Goal: Task Accomplishment & Management: Use online tool/utility

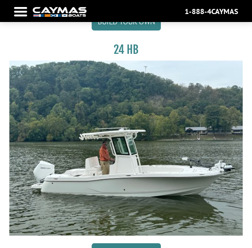
scroll to position [803, 0]
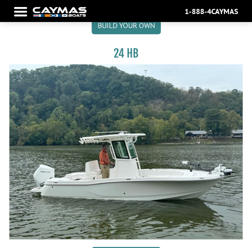
click at [146, 119] on img at bounding box center [126, 151] width 234 height 175
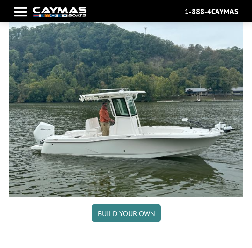
scroll to position [937, 0]
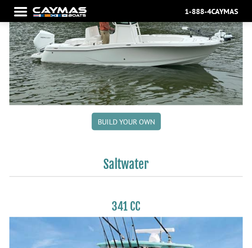
click at [118, 120] on link "Build your own" at bounding box center [126, 122] width 69 height 18
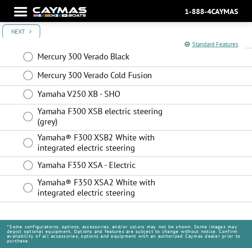
scroll to position [288, 0]
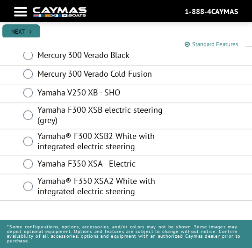
click at [34, 32] on link "Next" at bounding box center [21, 31] width 38 height 15
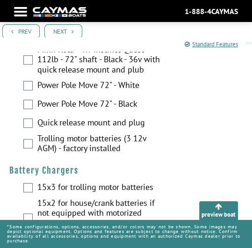
scroll to position [187, 0]
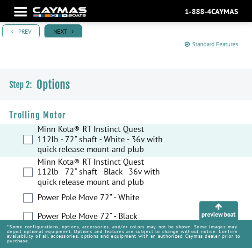
drag, startPoint x: 52, startPoint y: 25, endPoint x: 56, endPoint y: 30, distance: 6.7
click at [52, 26] on link "Next" at bounding box center [63, 31] width 38 height 15
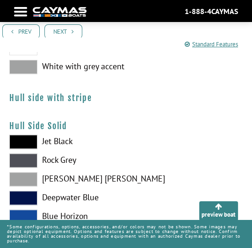
scroll to position [321, 0]
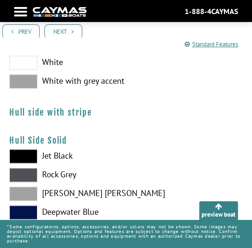
click at [68, 116] on h4 "Hull side with stripe" at bounding box center [126, 112] width 234 height 10
click at [58, 110] on h4 "Hull side with stripe" at bounding box center [126, 112] width 234 height 10
click at [71, 115] on h4 "Hull side with stripe" at bounding box center [126, 112] width 234 height 10
click at [69, 32] on link "Next" at bounding box center [63, 31] width 38 height 15
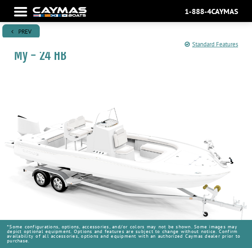
scroll to position [0, 0]
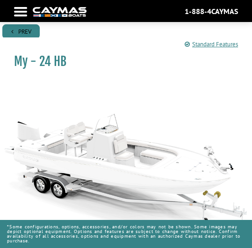
click at [24, 31] on link "Prev" at bounding box center [20, 31] width 37 height 15
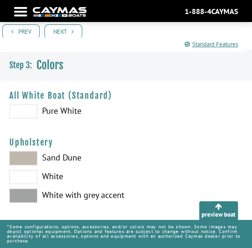
scroll to position [267, 0]
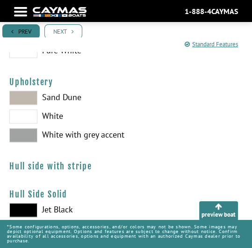
click at [25, 30] on link "Prev" at bounding box center [20, 31] width 37 height 15
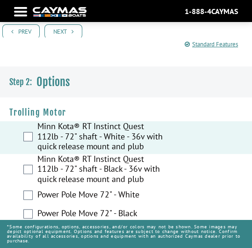
click at [22, 11] on div at bounding box center [20, 12] width 13 height 2
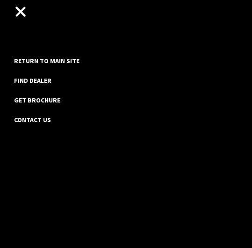
click at [25, 10] on div "Return to main site Find Dealer Get Brochure Contact Us" at bounding box center [126, 124] width 252 height 248
click at [13, 11] on div "Return to main site Find Dealer Get Brochure Contact Us" at bounding box center [126, 124] width 252 height 248
click at [24, 12] on div "Return to main site Find Dealer Get Brochure Contact Us" at bounding box center [126, 124] width 252 height 248
click at [21, 13] on div at bounding box center [20, 12] width 11 height 11
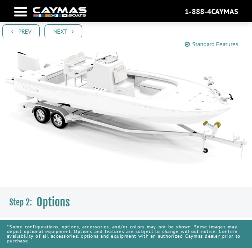
scroll to position [71, 0]
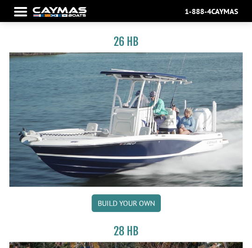
scroll to position [133, 0]
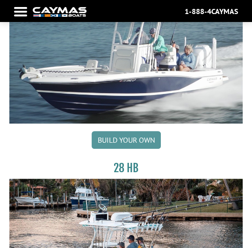
click at [125, 137] on link "Build your own" at bounding box center [126, 140] width 69 height 18
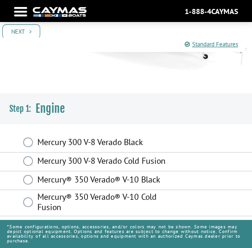
scroll to position [160, 0]
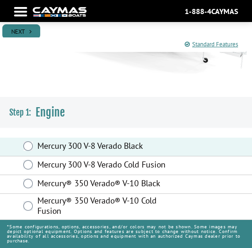
click at [21, 31] on link "Next" at bounding box center [21, 31] width 38 height 15
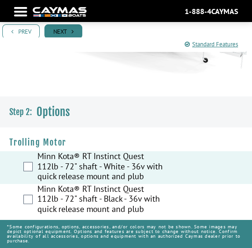
click at [59, 26] on link "Next" at bounding box center [63, 31] width 38 height 15
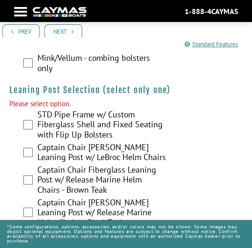
scroll to position [2763, 0]
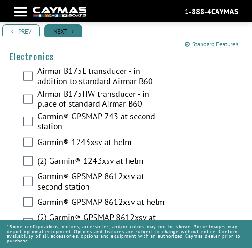
click at [63, 25] on link "Next" at bounding box center [63, 31] width 38 height 15
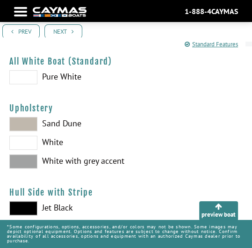
scroll to position [267, 0]
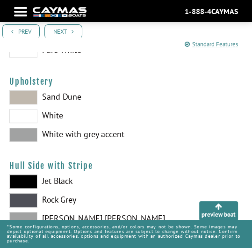
click at [17, 11] on div at bounding box center [20, 12] width 13 height 2
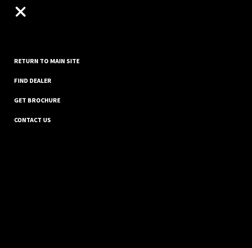
click at [22, 19] on div "Return to main site Find Dealer Get Brochure Contact Us" at bounding box center [126, 124] width 252 height 248
click at [20, 11] on div at bounding box center [20, 12] width 11 height 11
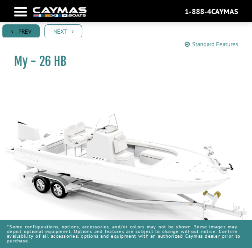
click at [23, 31] on link "Prev" at bounding box center [20, 31] width 37 height 15
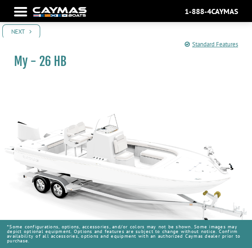
click at [23, 31] on link "Next" at bounding box center [21, 31] width 38 height 15
click at [22, 10] on nav "Return to main site Find Dealer Get Brochure Contact Us 1-888-4CAYMAS" at bounding box center [126, 11] width 224 height 13
click at [14, 7] on div "Return to main site Find Dealer Get Brochure Contact Us 1-888-4CAYMAS" at bounding box center [126, 11] width 252 height 13
click at [22, 14] on nav "Return to main site Find Dealer Get Brochure Contact Us 1-888-4CAYMAS" at bounding box center [126, 11] width 224 height 13
click at [22, 16] on nav "Return to main site Find Dealer Get Brochure Contact Us 1-888-4CAYMAS" at bounding box center [126, 11] width 224 height 13
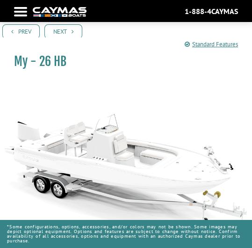
click at [19, 10] on nav "Return to main site Find Dealer Get Brochure Contact Us 1-888-4CAYMAS" at bounding box center [126, 11] width 224 height 13
click at [23, 11] on div at bounding box center [20, 12] width 13 height 2
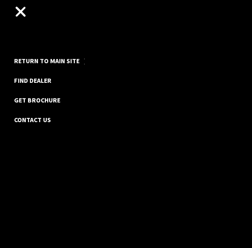
click at [38, 61] on link "Return to main site" at bounding box center [46, 61] width 75 height 12
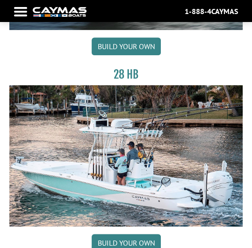
scroll to position [294, 0]
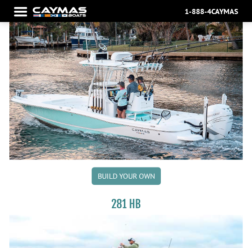
click at [130, 178] on link "Build your own" at bounding box center [126, 176] width 69 height 18
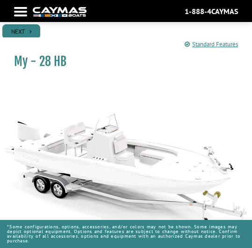
click at [31, 35] on link "Next" at bounding box center [21, 31] width 38 height 15
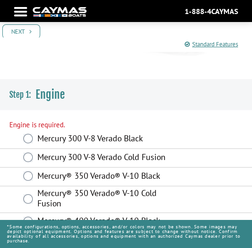
scroll to position [180, 0]
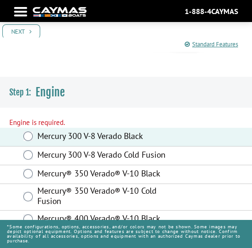
click at [12, 22] on div "Prev Next" at bounding box center [126, 31] width 252 height 21
click at [17, 33] on link "Next" at bounding box center [21, 31] width 38 height 15
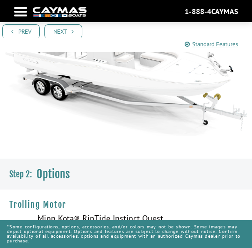
scroll to position [160, 0]
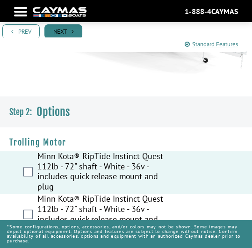
click at [50, 32] on link "Next" at bounding box center [63, 31] width 38 height 15
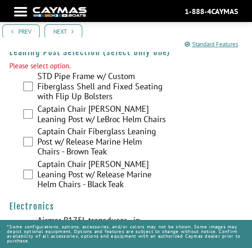
scroll to position [2787, 0]
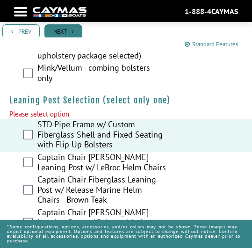
click at [60, 32] on link "Next" at bounding box center [63, 31] width 38 height 15
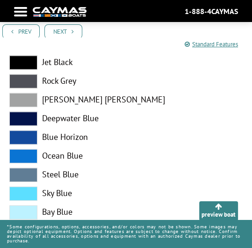
scroll to position [1321, 0]
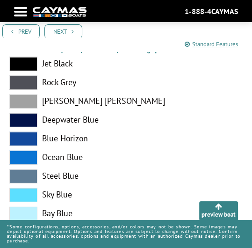
click at [24, 12] on div at bounding box center [20, 12] width 13 height 2
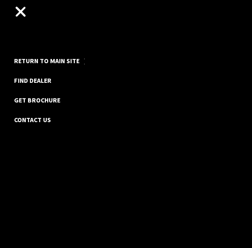
click at [49, 59] on link "Return to main site" at bounding box center [46, 61] width 75 height 12
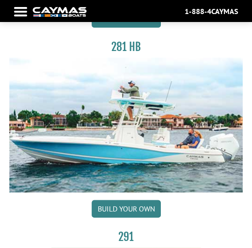
scroll to position [508, 0]
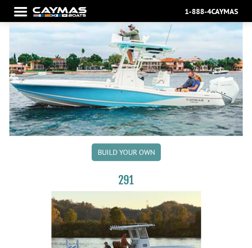
click at [129, 151] on link "Build your own" at bounding box center [126, 152] width 69 height 18
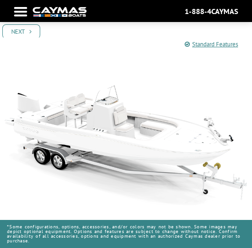
scroll to position [133, 0]
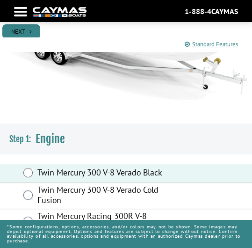
click at [20, 30] on link "Next" at bounding box center [21, 31] width 38 height 15
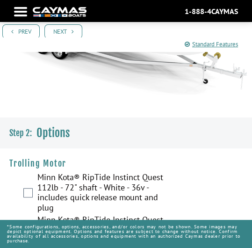
scroll to position [160, 0]
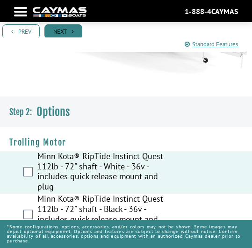
click at [69, 30] on link "Next" at bounding box center [63, 31] width 38 height 15
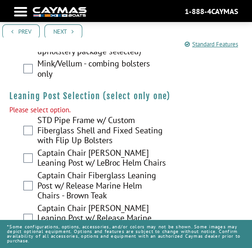
scroll to position [3075, 0]
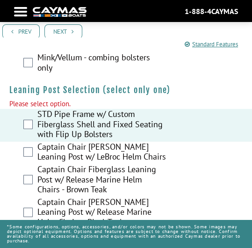
drag, startPoint x: 69, startPoint y: 39, endPoint x: 68, endPoint y: 30, distance: 9.8
click at [69, 39] on div "Standard Features" at bounding box center [119, 44] width 252 height 14
click at [68, 29] on link "Next" at bounding box center [63, 31] width 38 height 15
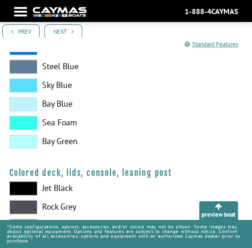
scroll to position [1187, 0]
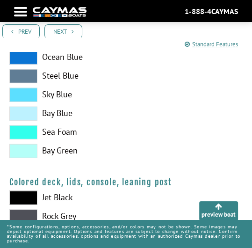
click at [20, 8] on nav "Return to main site Find Dealer Get Brochure Contact Us 1-888-4CAYMAS" at bounding box center [126, 11] width 224 height 13
click at [21, 11] on div at bounding box center [20, 12] width 13 height 2
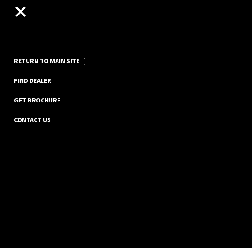
click at [51, 61] on link "Return to main site" at bounding box center [46, 61] width 75 height 12
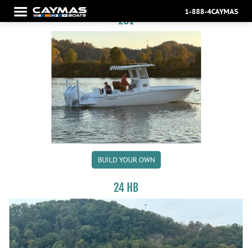
scroll to position [695, 0]
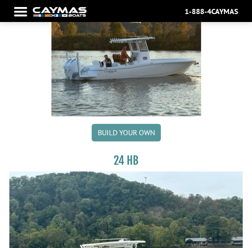
click at [110, 129] on link "Build your own" at bounding box center [126, 133] width 69 height 18
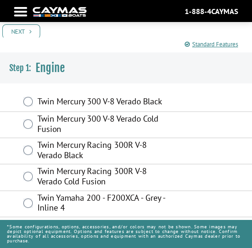
scroll to position [241, 0]
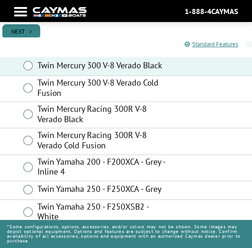
click at [21, 33] on link "Next" at bounding box center [21, 31] width 38 height 15
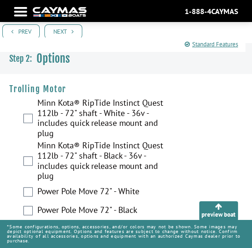
scroll to position [214, 0]
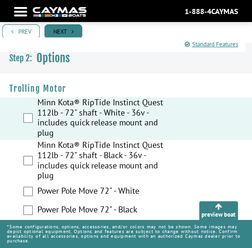
click at [66, 29] on link "Next" at bounding box center [63, 31] width 38 height 15
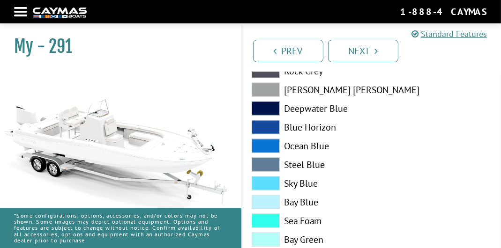
scroll to position [1187, 0]
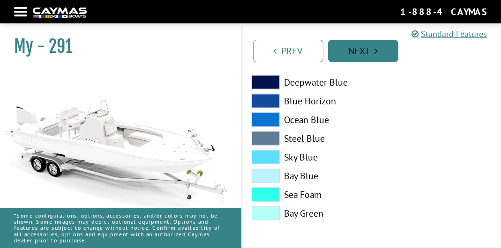
click at [252, 53] on link "Next" at bounding box center [363, 51] width 70 height 22
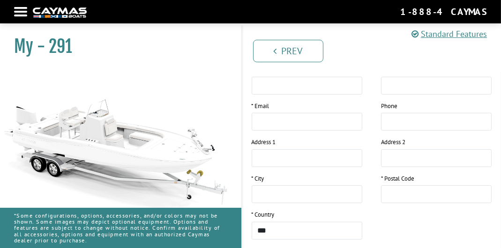
scroll to position [187, 0]
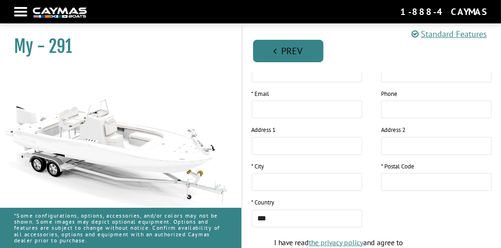
click at [252, 47] on link "Prev" at bounding box center [288, 51] width 70 height 22
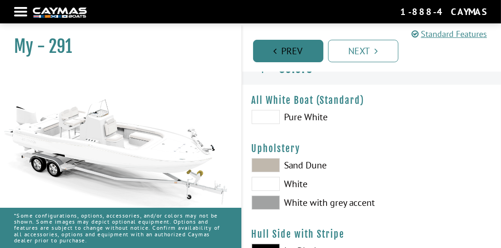
click at [252, 47] on link "Prev" at bounding box center [288, 51] width 70 height 22
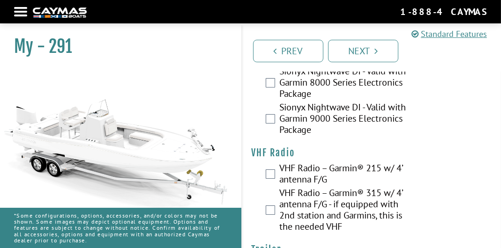
scroll to position [3651, 0]
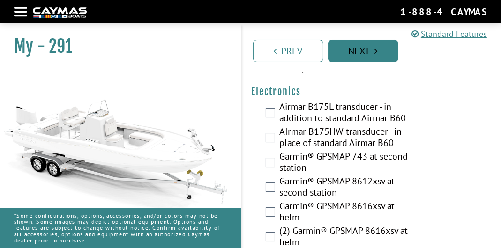
click at [252, 52] on link "Next" at bounding box center [363, 51] width 70 height 22
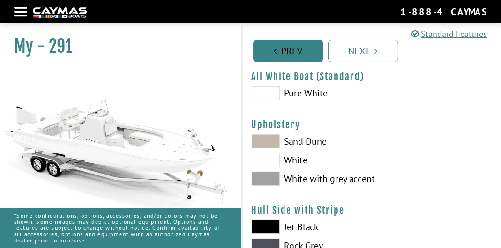
click at [252, 48] on link "Prev" at bounding box center [288, 51] width 70 height 22
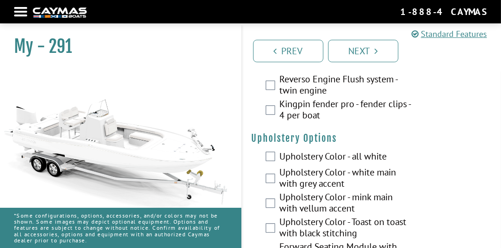
scroll to position [2542, 0]
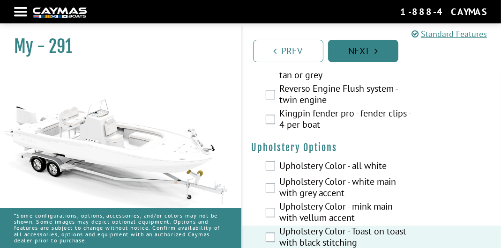
click at [252, 56] on link "Next" at bounding box center [363, 51] width 70 height 22
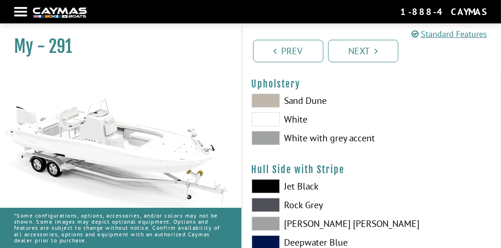
scroll to position [107, 0]
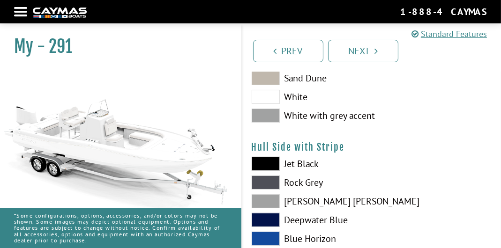
click at [252, 111] on span at bounding box center [265, 116] width 28 height 14
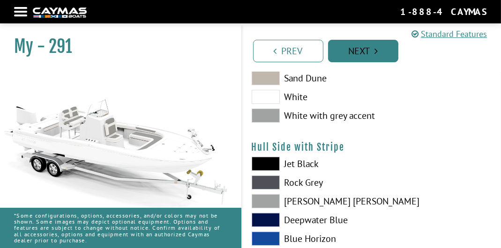
click at [252, 53] on link "Next" at bounding box center [363, 51] width 70 height 22
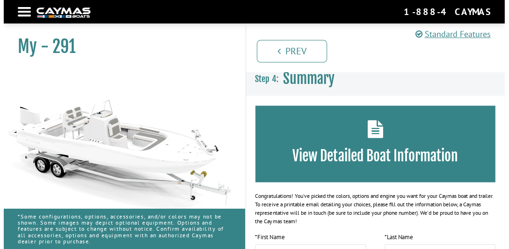
scroll to position [0, 0]
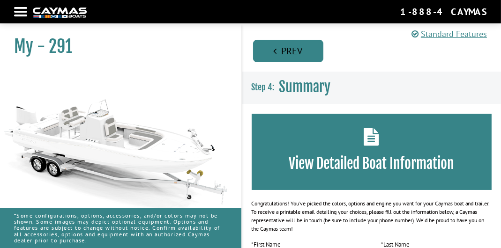
click at [252, 49] on link "Prev" at bounding box center [288, 51] width 70 height 22
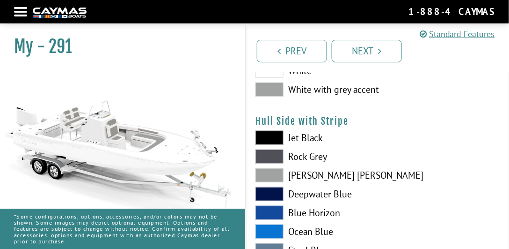
scroll to position [27, 0]
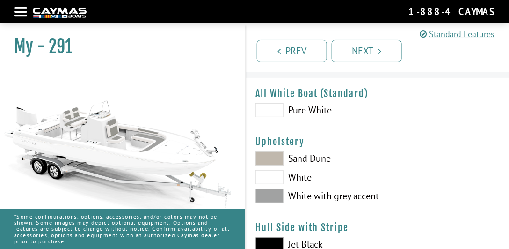
click at [252, 196] on span at bounding box center [270, 196] width 28 height 14
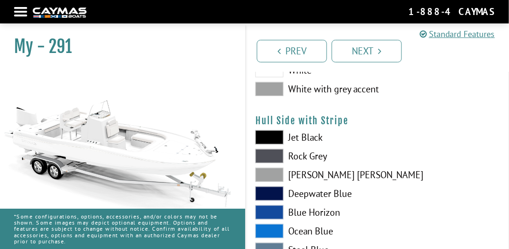
scroll to position [53, 0]
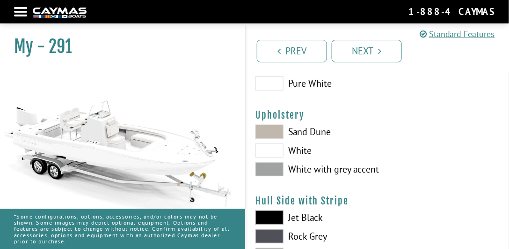
click at [252, 133] on span at bounding box center [270, 132] width 28 height 14
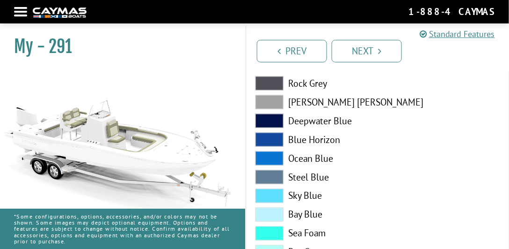
scroll to position [1151, 0]
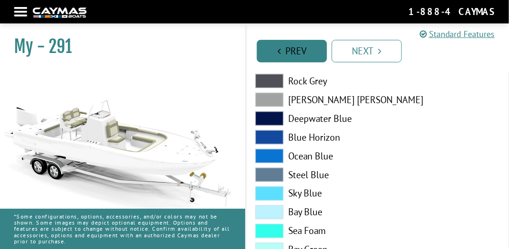
click at [252, 48] on icon "Pagination" at bounding box center [279, 50] width 3 height 9
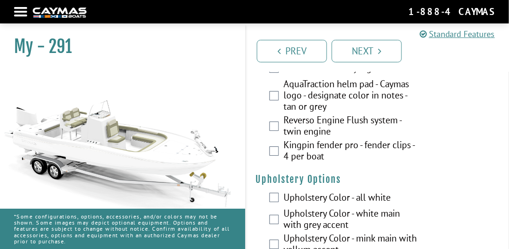
scroll to position [2568, 0]
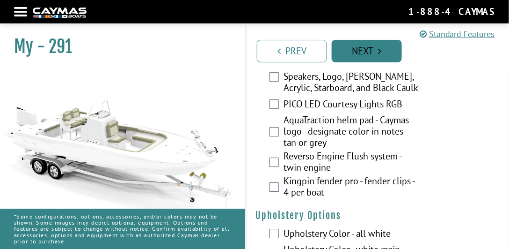
click at [252, 52] on link "Next" at bounding box center [367, 51] width 70 height 22
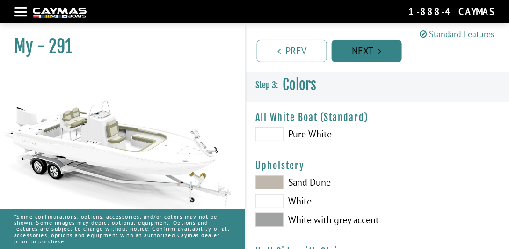
scroll to position [0, 0]
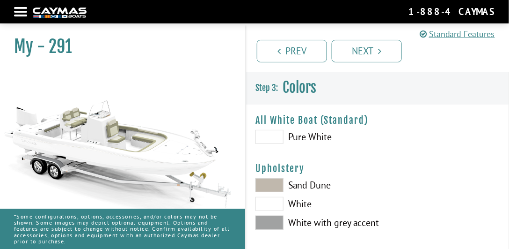
click at [252, 221] on span at bounding box center [270, 222] width 28 height 14
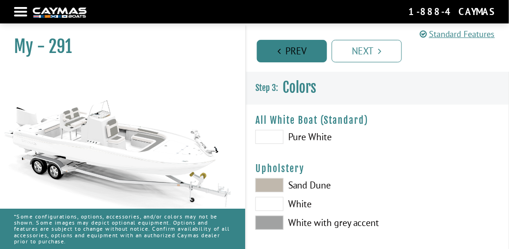
click at [252, 48] on link "Prev" at bounding box center [292, 51] width 70 height 22
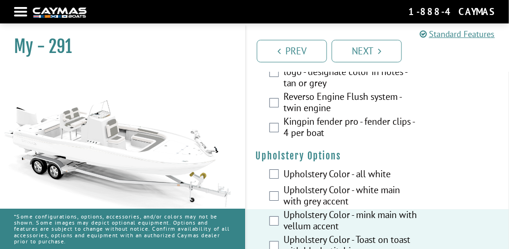
scroll to position [2488, 0]
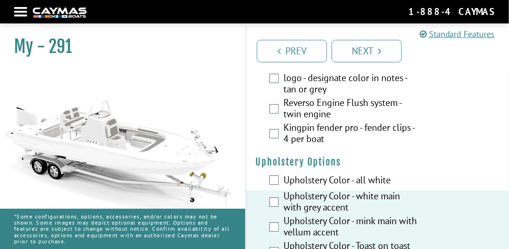
click at [252, 171] on div "Upholstery Color - all white" at bounding box center [377, 180] width 263 height 19
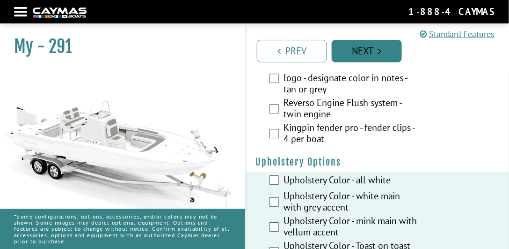
click at [252, 50] on link "Next" at bounding box center [367, 51] width 70 height 22
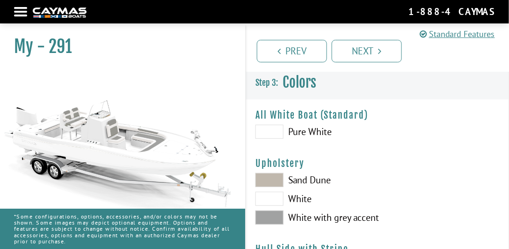
scroll to position [0, 0]
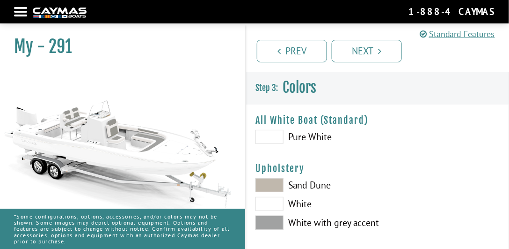
click at [252, 136] on span at bounding box center [270, 137] width 28 height 14
click at [252, 206] on span at bounding box center [270, 204] width 28 height 14
click at [252, 182] on span at bounding box center [270, 185] width 28 height 14
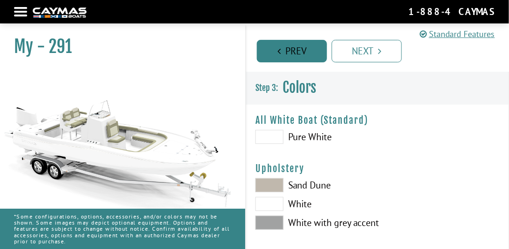
click at [252, 52] on link "Prev" at bounding box center [292, 51] width 70 height 22
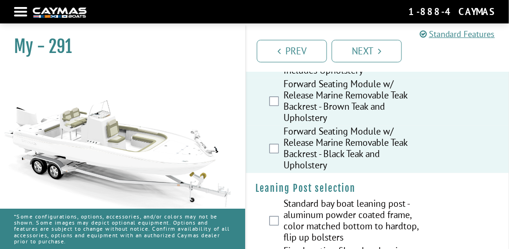
scroll to position [2810, 0]
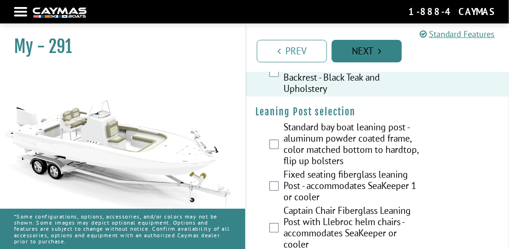
click at [252, 49] on icon "Pagination" at bounding box center [380, 50] width 3 height 9
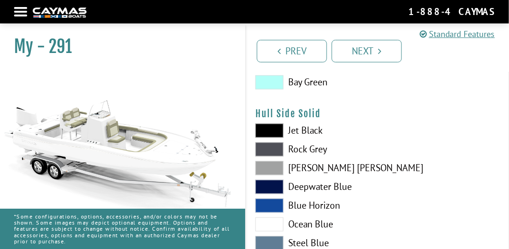
scroll to position [375, 0]
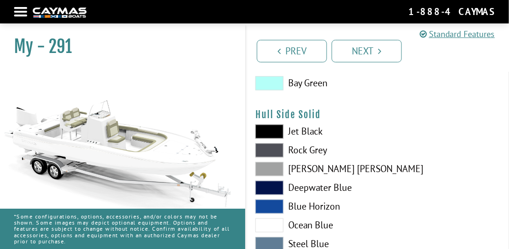
click at [19, 13] on nav "Return to main site Find Dealer Get Brochure Contact Us 1-888-4CAYMAS" at bounding box center [254, 12] width 481 height 14
click at [21, 14] on nav "Return to main site Find Dealer Get Brochure Contact Us 1-888-4CAYMAS" at bounding box center [254, 12] width 481 height 14
click at [22, 13] on div at bounding box center [20, 12] width 13 height 2
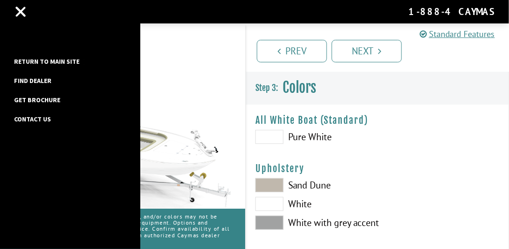
click at [22, 61] on link "Return to main site" at bounding box center [46, 61] width 75 height 12
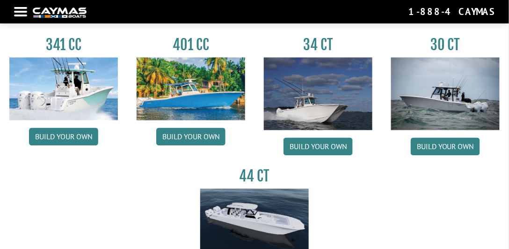
scroll to position [428, 0]
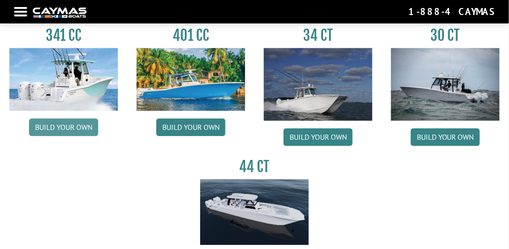
click at [72, 128] on link "Build your own" at bounding box center [63, 127] width 69 height 18
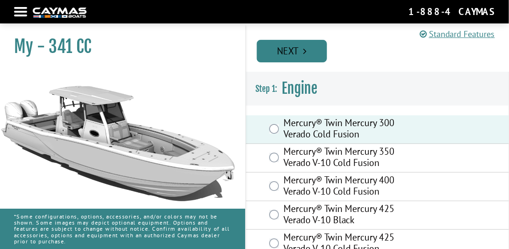
click at [273, 58] on link "Next" at bounding box center [292, 51] width 70 height 22
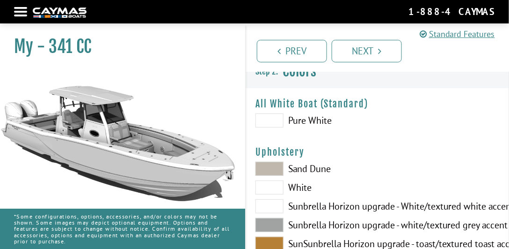
scroll to position [27, 0]
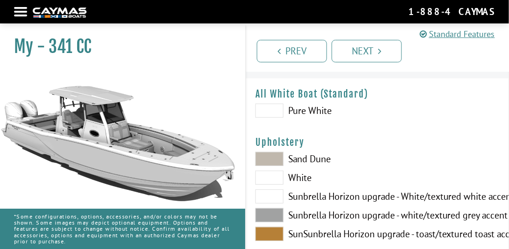
click at [268, 160] on span at bounding box center [270, 159] width 28 height 14
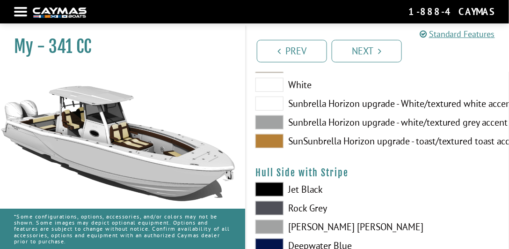
scroll to position [80, 0]
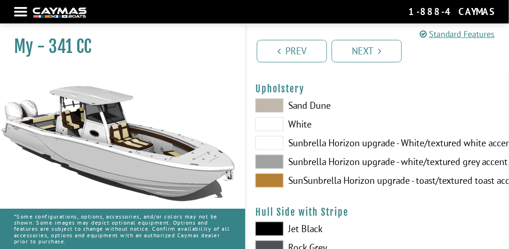
click at [270, 122] on span at bounding box center [270, 124] width 28 height 14
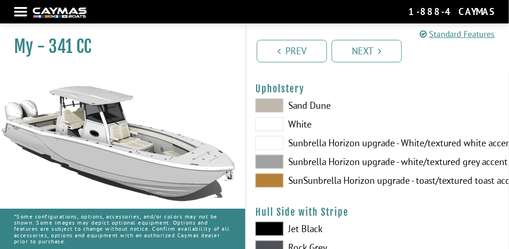
click at [272, 144] on span at bounding box center [270, 143] width 28 height 14
click at [274, 160] on span at bounding box center [270, 162] width 28 height 14
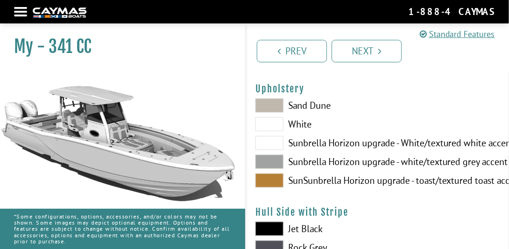
click at [269, 144] on span at bounding box center [270, 143] width 28 height 14
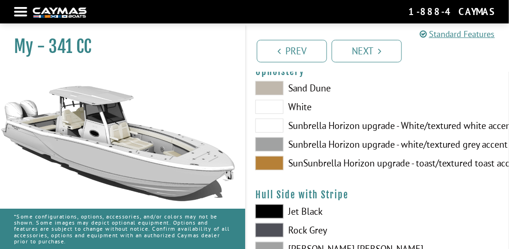
scroll to position [107, 0]
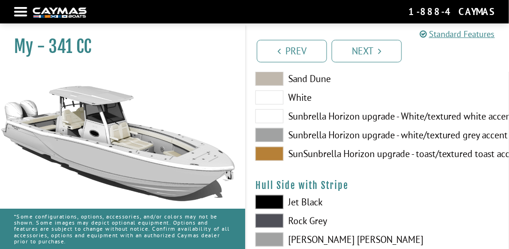
click at [266, 137] on span at bounding box center [270, 135] width 28 height 14
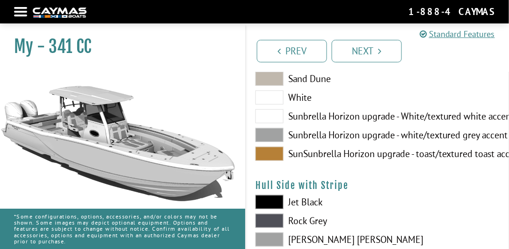
click at [270, 150] on span at bounding box center [270, 154] width 28 height 14
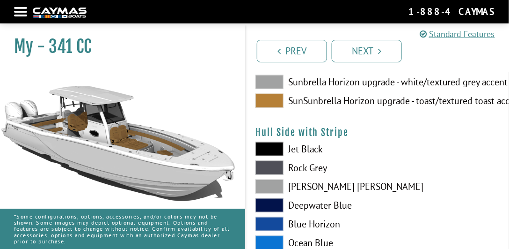
scroll to position [160, 0]
click at [271, 75] on span at bounding box center [270, 81] width 28 height 14
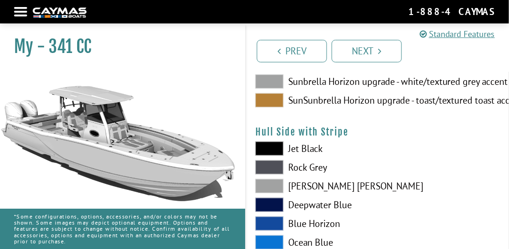
click at [263, 143] on span at bounding box center [270, 148] width 28 height 14
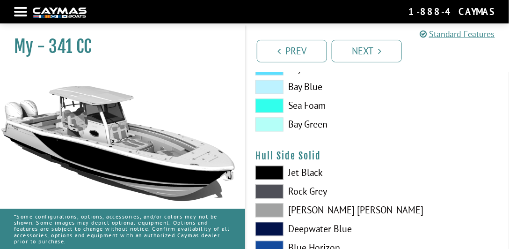
scroll to position [375, 0]
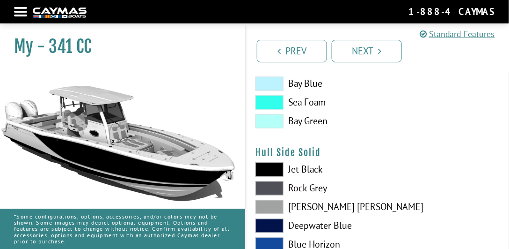
click at [275, 188] on span at bounding box center [270, 188] width 28 height 14
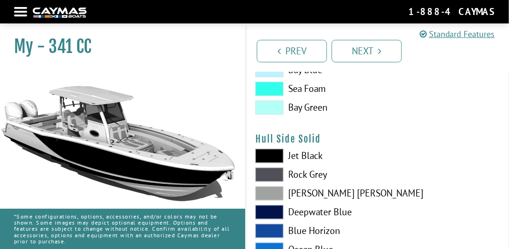
scroll to position [401, 0]
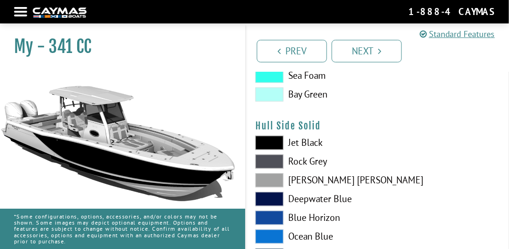
click at [273, 178] on span at bounding box center [270, 180] width 28 height 14
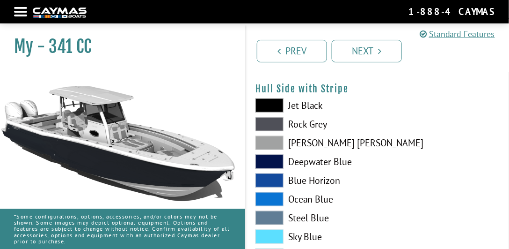
scroll to position [187, 0]
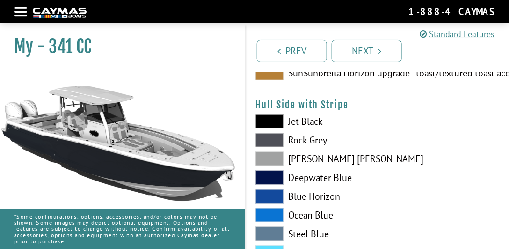
click at [268, 216] on span at bounding box center [270, 215] width 28 height 14
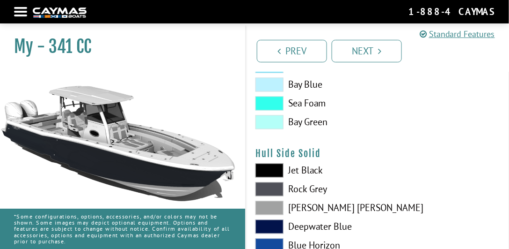
scroll to position [375, 0]
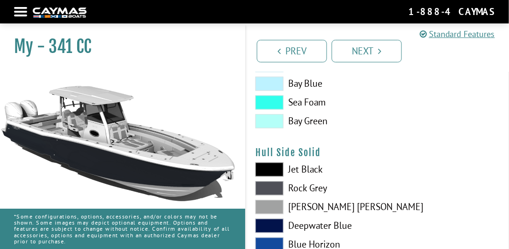
click at [270, 209] on span at bounding box center [270, 207] width 28 height 14
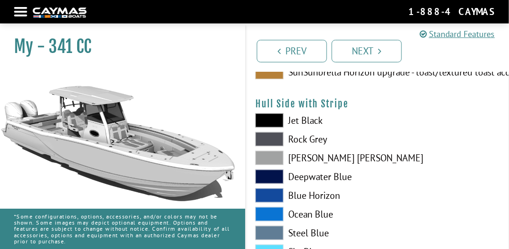
scroll to position [187, 0]
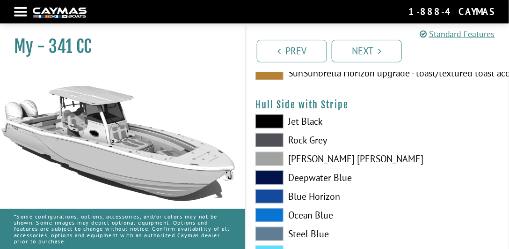
click at [268, 214] on span at bounding box center [270, 215] width 28 height 14
click at [269, 198] on span at bounding box center [270, 196] width 28 height 14
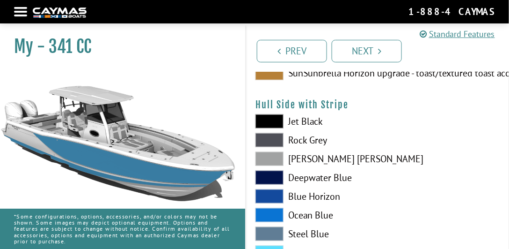
click at [271, 212] on span at bounding box center [270, 215] width 28 height 14
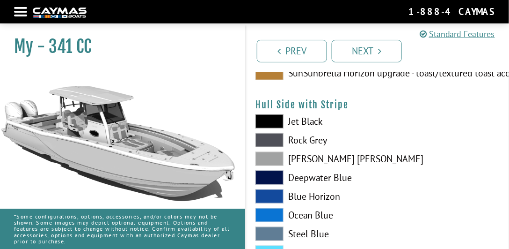
click at [268, 190] on span at bounding box center [270, 196] width 28 height 14
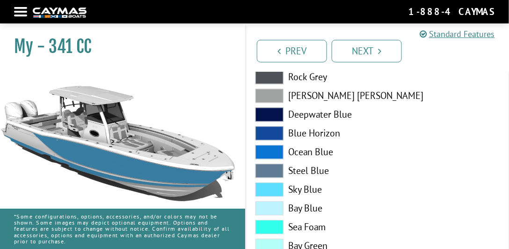
scroll to position [428, 0]
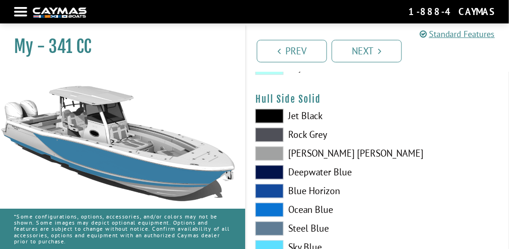
click at [269, 137] on span at bounding box center [270, 135] width 28 height 14
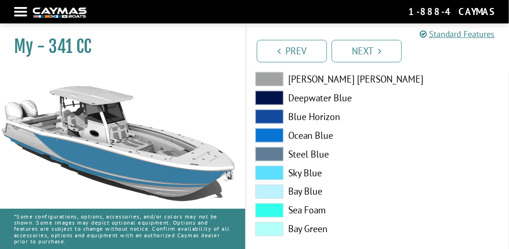
scroll to position [241, 0]
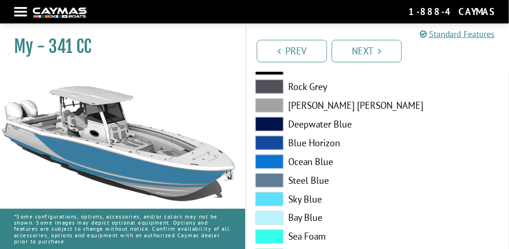
click at [264, 141] on span at bounding box center [270, 143] width 28 height 14
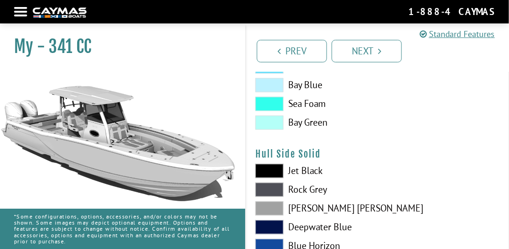
scroll to position [375, 0]
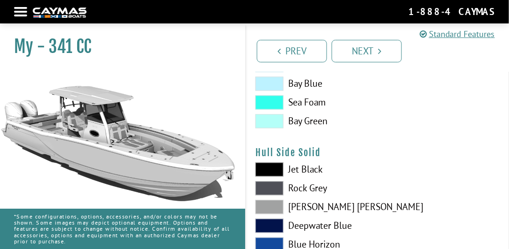
click at [272, 184] on span at bounding box center [270, 188] width 28 height 14
click at [275, 191] on span at bounding box center [270, 188] width 28 height 14
click at [272, 171] on span at bounding box center [270, 169] width 28 height 14
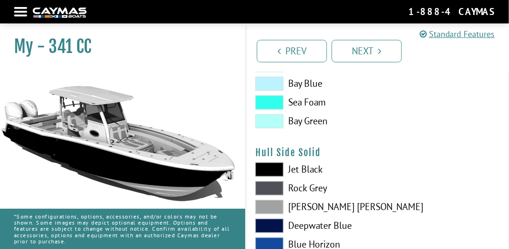
click at [276, 194] on span at bounding box center [270, 188] width 28 height 14
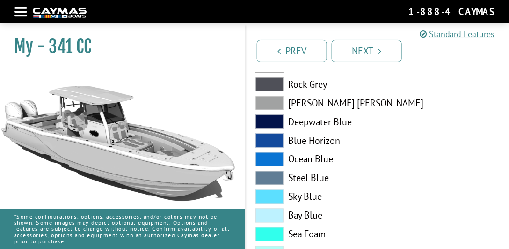
scroll to position [1143, 0]
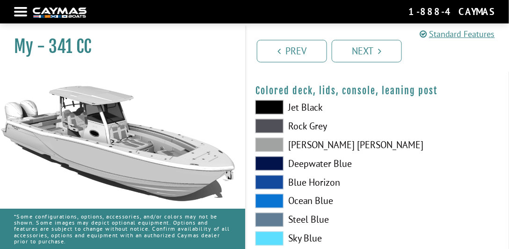
click at [17, 10] on nav "Return to main site Find Dealer Get Brochure Contact Us 1-888-4CAYMAS" at bounding box center [254, 12] width 481 height 14
click at [22, 13] on nav "Return to main site Find Dealer Get Brochure Contact Us 1-888-4CAYMAS" at bounding box center [254, 12] width 481 height 14
click at [21, 10] on nav "Return to main site Find Dealer Get Brochure Contact Us 1-888-4CAYMAS" at bounding box center [254, 12] width 481 height 14
click at [21, 11] on div at bounding box center [20, 12] width 13 height 2
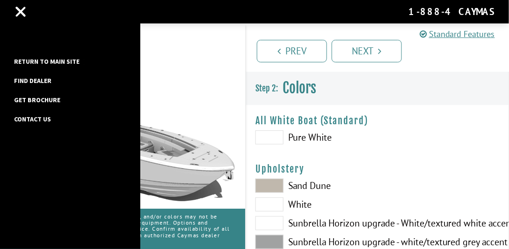
click at [34, 62] on link "Return to main site" at bounding box center [46, 61] width 75 height 12
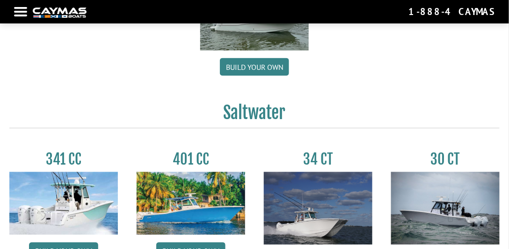
scroll to position [428, 0]
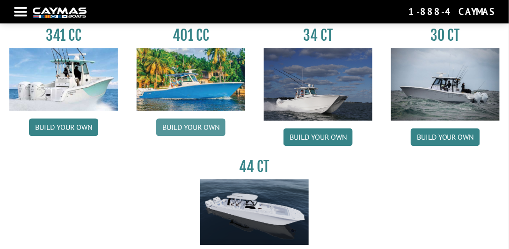
click at [196, 124] on link "Build your own" at bounding box center [190, 127] width 69 height 18
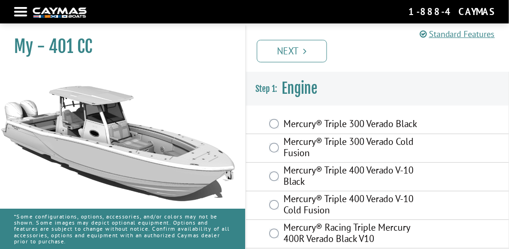
scroll to position [27, 0]
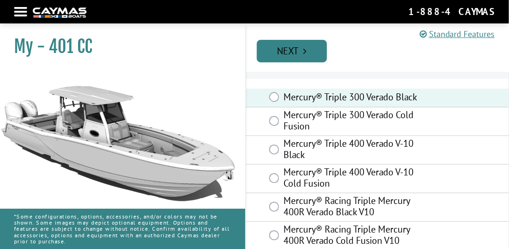
click at [284, 59] on link "Next" at bounding box center [292, 51] width 70 height 22
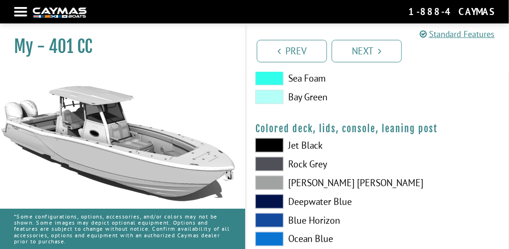
scroll to position [1117, 0]
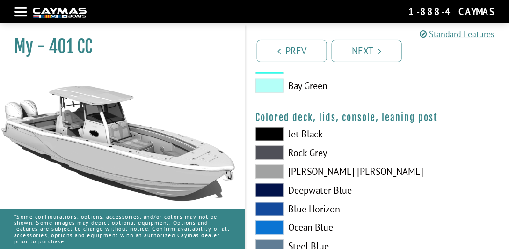
click at [20, 13] on div at bounding box center [20, 12] width 13 height 2
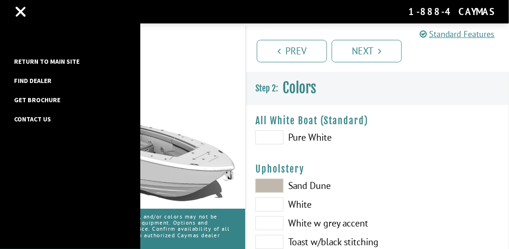
click at [53, 63] on link "Return to main site" at bounding box center [46, 61] width 75 height 12
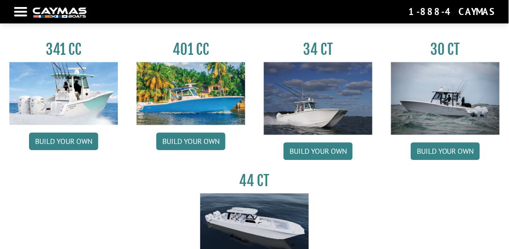
scroll to position [401, 0]
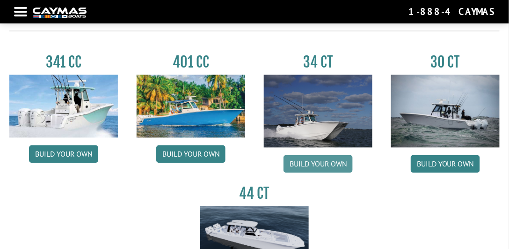
click at [309, 163] on link "Build your own" at bounding box center [318, 164] width 69 height 18
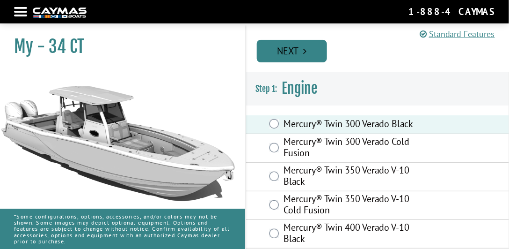
click at [285, 52] on link "Next" at bounding box center [292, 51] width 70 height 22
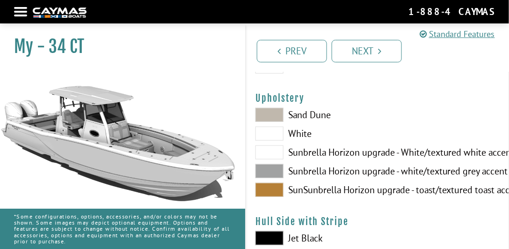
scroll to position [80, 0]
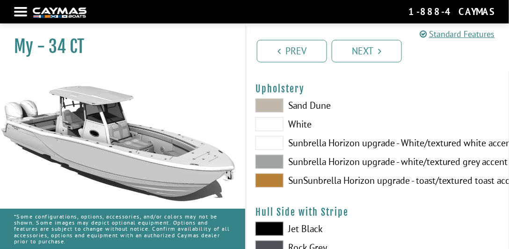
click at [25, 13] on nav "Return to main site Find Dealer Get Brochure Contact Us 1-888-4CAYMAS" at bounding box center [254, 12] width 481 height 14
click at [22, 11] on div at bounding box center [20, 12] width 13 height 2
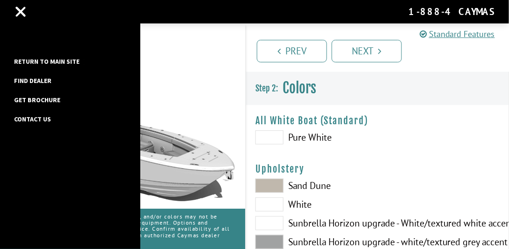
click at [45, 60] on link "Return to main site" at bounding box center [46, 61] width 75 height 12
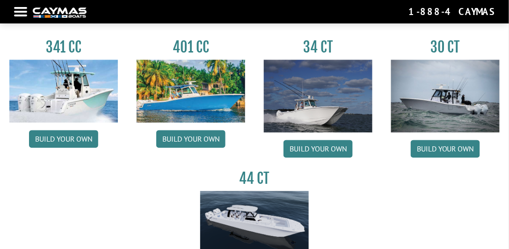
scroll to position [481, 0]
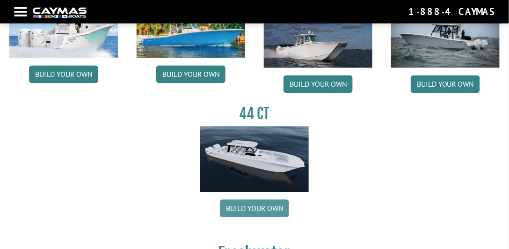
drag, startPoint x: 265, startPoint y: 207, endPoint x: 244, endPoint y: 184, distance: 30.5
click at [265, 207] on link "Build your own" at bounding box center [254, 208] width 69 height 18
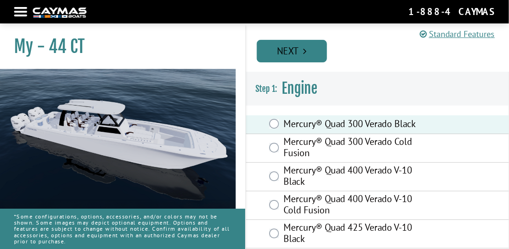
click at [276, 57] on link "Next" at bounding box center [292, 51] width 70 height 22
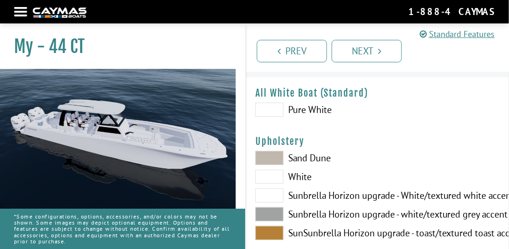
scroll to position [80, 0]
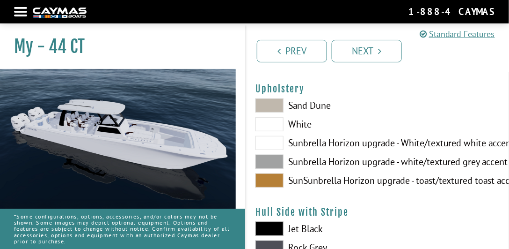
click at [23, 10] on nav "Return to main site Find Dealer Get Brochure Contact Us 1-888-4CAYMAS" at bounding box center [254, 12] width 481 height 14
click at [23, 11] on div at bounding box center [20, 12] width 13 height 2
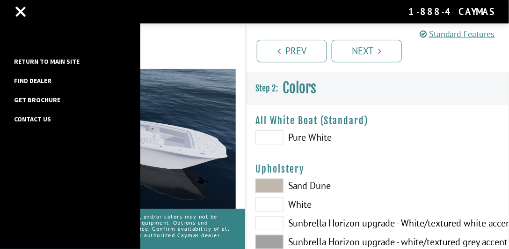
click at [52, 59] on link "Return to main site" at bounding box center [46, 61] width 75 height 12
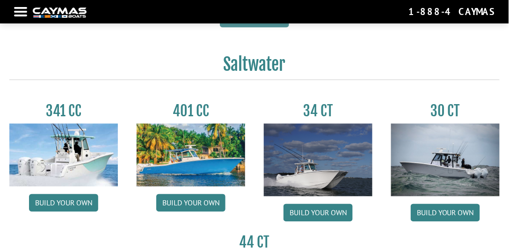
scroll to position [347, 0]
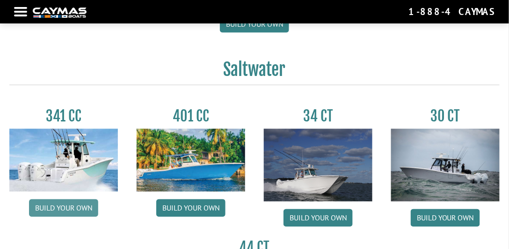
click at [54, 210] on link "Build your own" at bounding box center [63, 208] width 69 height 18
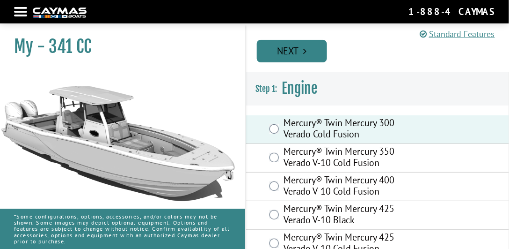
click at [293, 57] on link "Next" at bounding box center [292, 51] width 70 height 22
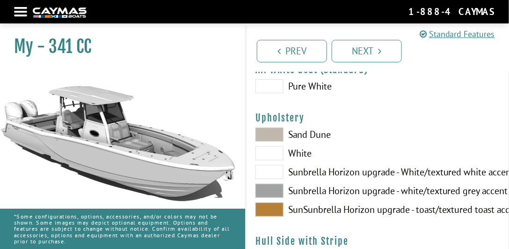
scroll to position [53, 0]
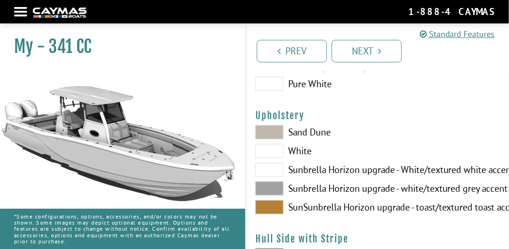
click at [18, 12] on div at bounding box center [20, 12] width 13 height 2
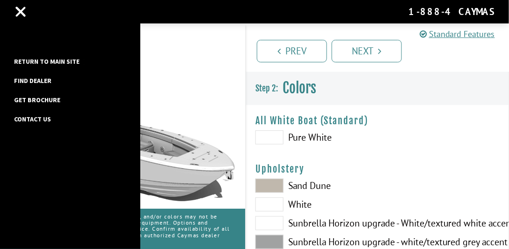
click at [33, 60] on link "Return to main site" at bounding box center [46, 61] width 75 height 12
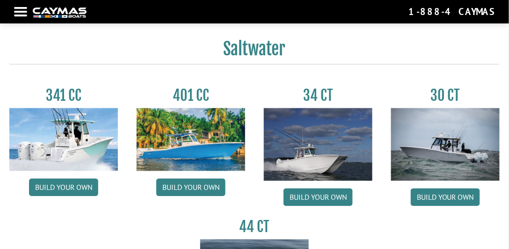
scroll to position [375, 0]
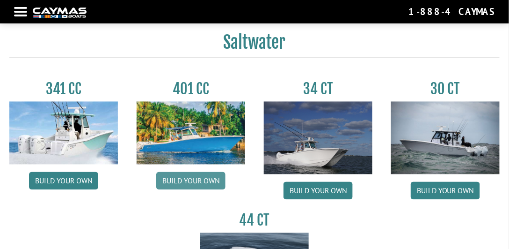
click at [204, 182] on link "Build your own" at bounding box center [190, 181] width 69 height 18
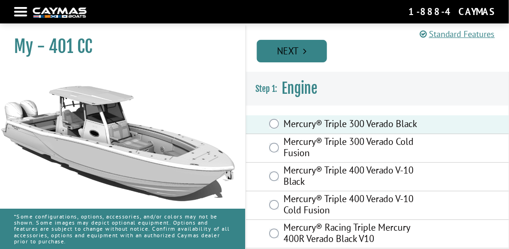
click at [288, 57] on link "Next" at bounding box center [292, 51] width 70 height 22
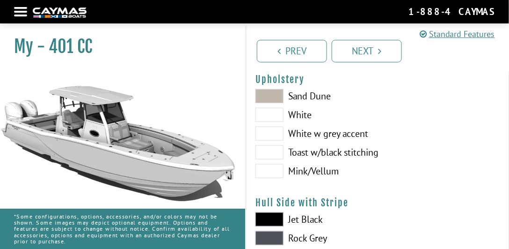
scroll to position [80, 0]
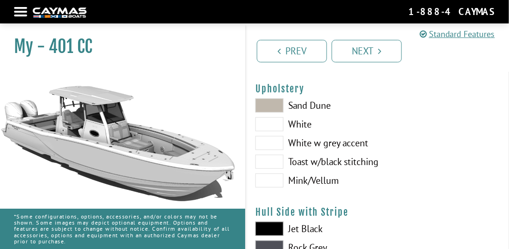
click at [22, 12] on div at bounding box center [20, 12] width 13 height 2
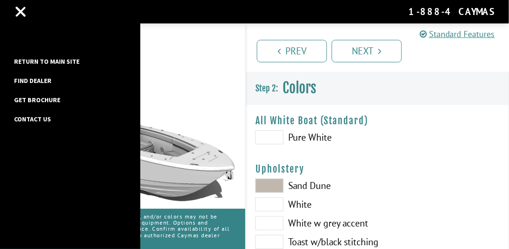
click at [51, 65] on link "Return to main site" at bounding box center [46, 61] width 75 height 12
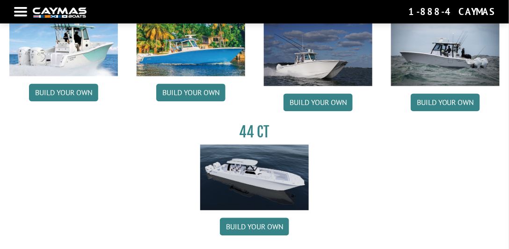
scroll to position [455, 0]
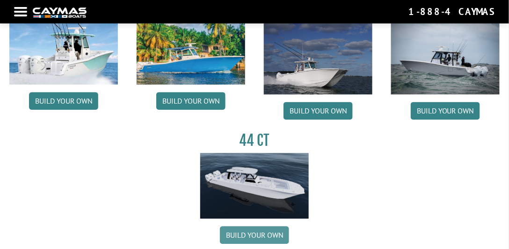
click at [260, 235] on link "Build your own" at bounding box center [254, 235] width 69 height 18
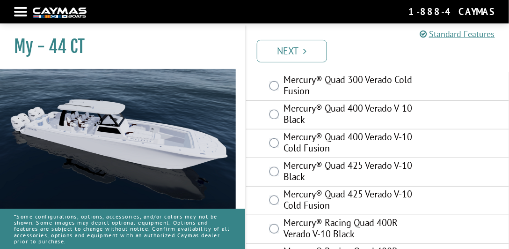
scroll to position [27, 0]
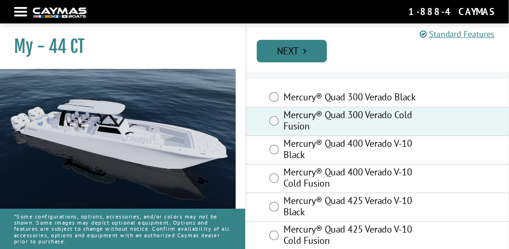
click at [293, 49] on link "Next" at bounding box center [292, 51] width 70 height 22
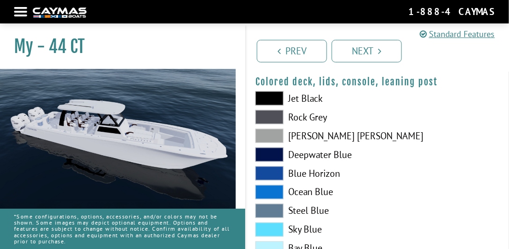
scroll to position [1197, 0]
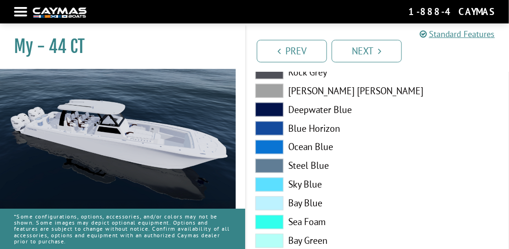
drag, startPoint x: 20, startPoint y: 10, endPoint x: 179, endPoint y: 81, distance: 174.6
click at [20, 10] on nav "Return to main site Find Dealer Get Brochure Contact Us 1-888-4CAYMAS" at bounding box center [254, 12] width 481 height 14
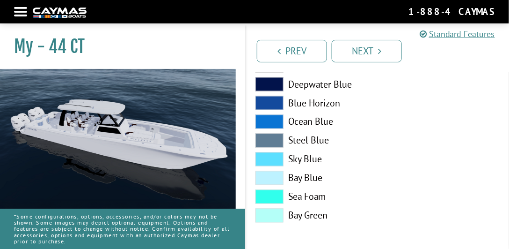
scroll to position [1224, 0]
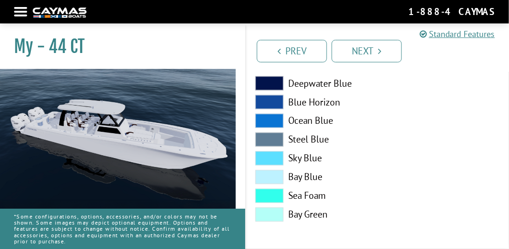
click at [19, 14] on nav "Return to main site Find Dealer Get Brochure Contact Us 1-888-4CAYMAS" at bounding box center [254, 12] width 481 height 14
click at [17, 13] on div at bounding box center [20, 12] width 13 height 2
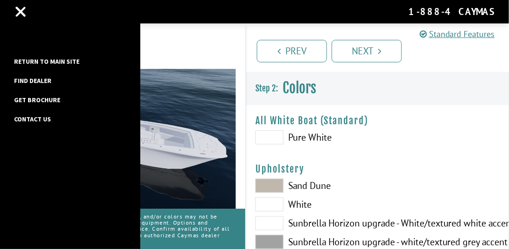
click at [48, 65] on link "Return to main site" at bounding box center [46, 61] width 75 height 12
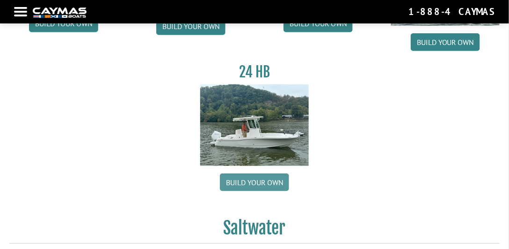
scroll to position [347, 0]
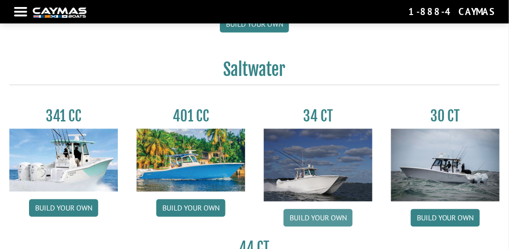
click at [314, 220] on link "Build your own" at bounding box center [318, 218] width 69 height 18
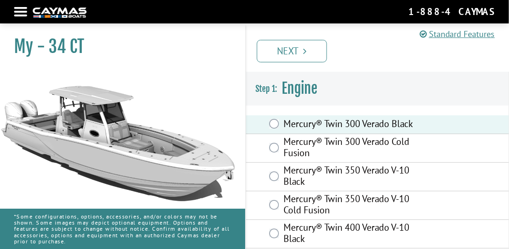
click at [278, 34] on div "Prev Next" at bounding box center [377, 47] width 264 height 50
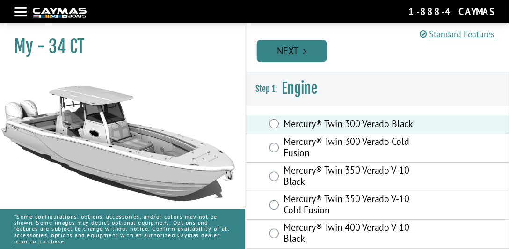
click at [282, 51] on link "Next" at bounding box center [292, 51] width 70 height 22
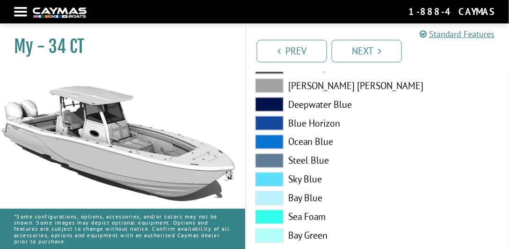
scroll to position [1224, 0]
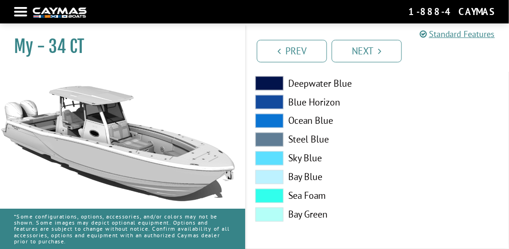
click at [273, 197] on span at bounding box center [270, 196] width 28 height 14
click at [272, 214] on span at bounding box center [270, 214] width 28 height 14
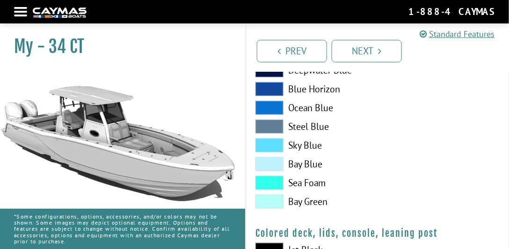
scroll to position [983, 0]
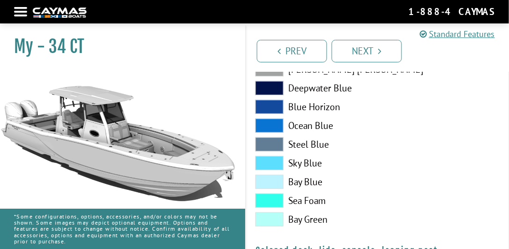
click at [271, 162] on span at bounding box center [270, 163] width 28 height 14
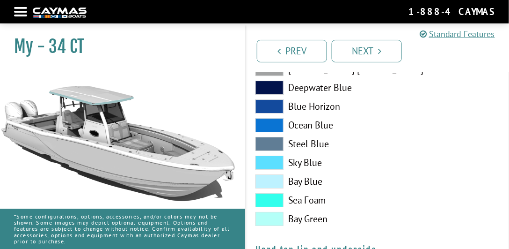
scroll to position [742, 0]
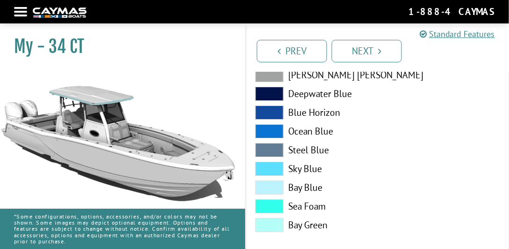
click at [274, 151] on span at bounding box center [270, 150] width 28 height 14
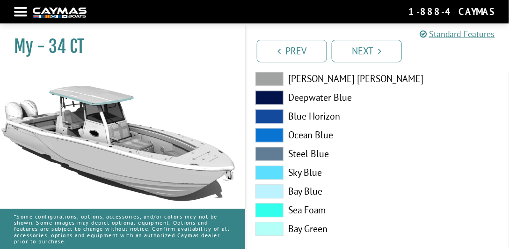
scroll to position [502, 0]
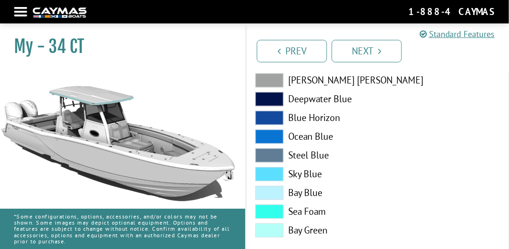
click at [273, 135] on span at bounding box center [270, 136] width 28 height 14
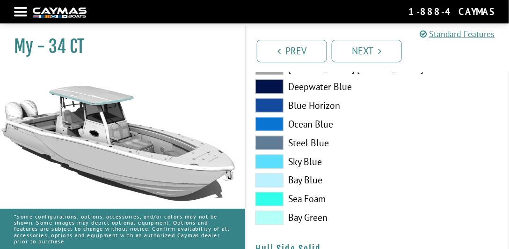
scroll to position [261, 0]
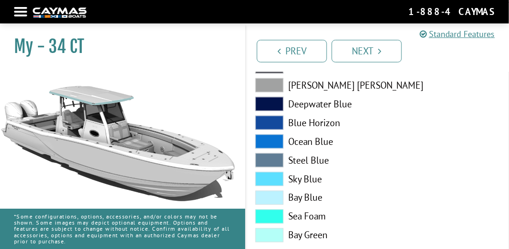
click at [269, 121] on span at bounding box center [270, 123] width 28 height 14
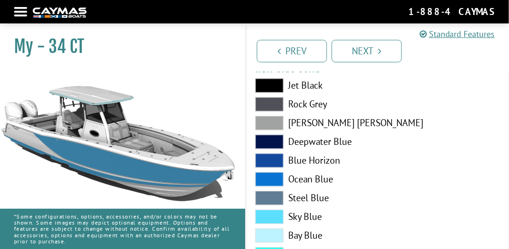
scroll to position [428, 0]
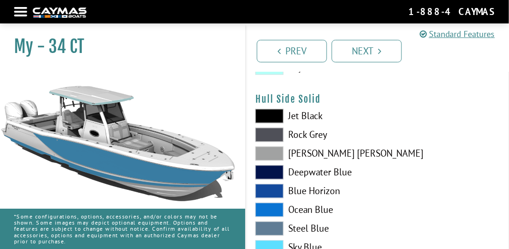
click at [270, 113] on span at bounding box center [270, 116] width 28 height 14
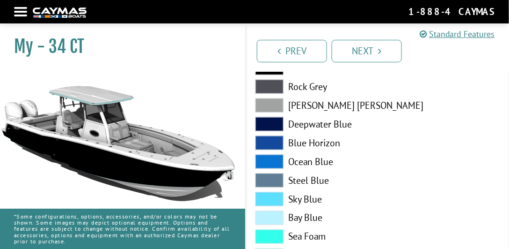
scroll to position [294, 0]
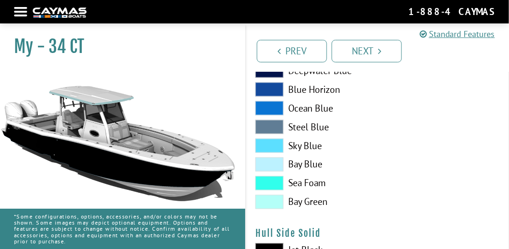
click at [276, 205] on span at bounding box center [270, 202] width 28 height 14
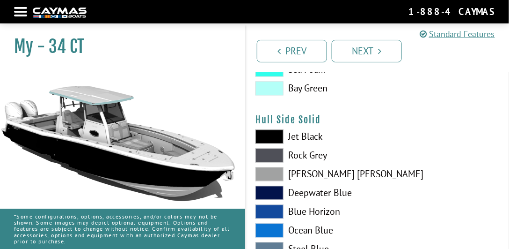
scroll to position [455, 0]
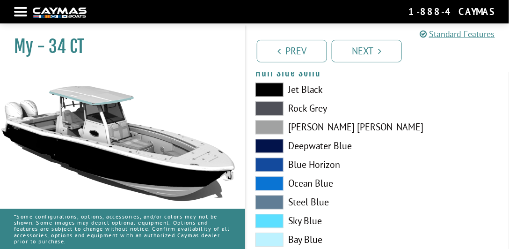
click at [271, 93] on span at bounding box center [270, 89] width 28 height 14
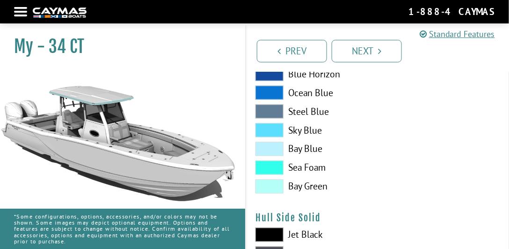
scroll to position [294, 0]
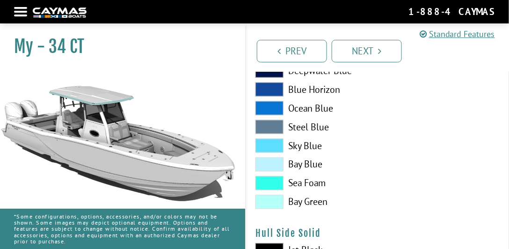
click at [276, 199] on span at bounding box center [270, 202] width 28 height 14
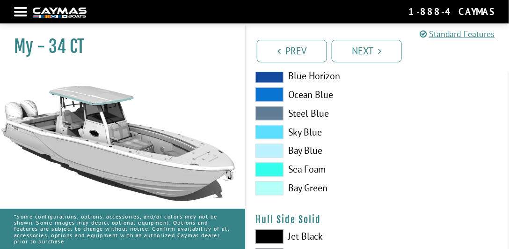
scroll to position [321, 0]
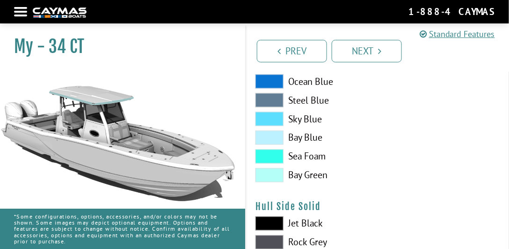
click at [22, 11] on div at bounding box center [20, 12] width 13 height 2
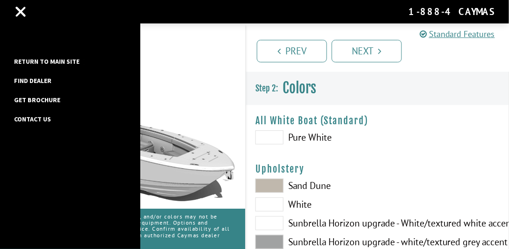
click at [51, 60] on link "Return to main site" at bounding box center [46, 61] width 75 height 12
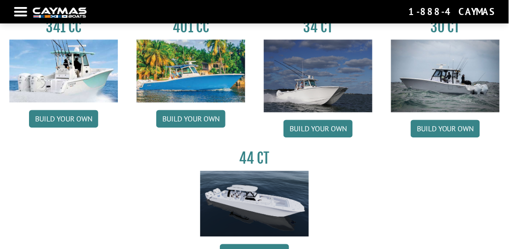
scroll to position [428, 0]
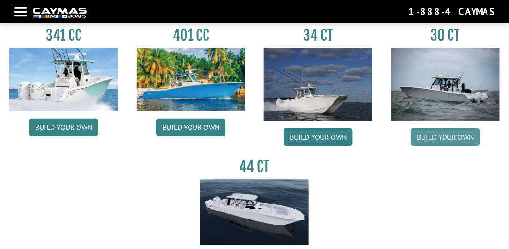
click at [464, 135] on link "Build your own" at bounding box center [445, 137] width 69 height 18
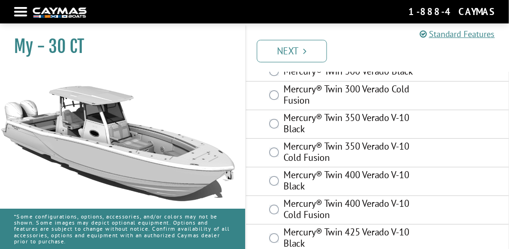
scroll to position [53, 0]
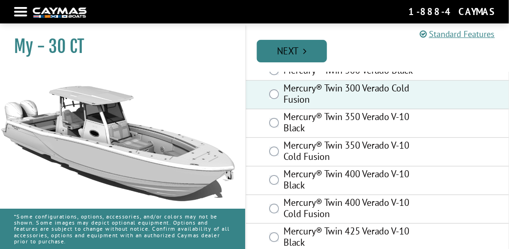
click at [289, 49] on link "Next" at bounding box center [292, 51] width 70 height 22
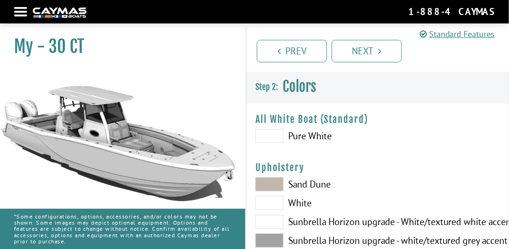
scroll to position [0, 0]
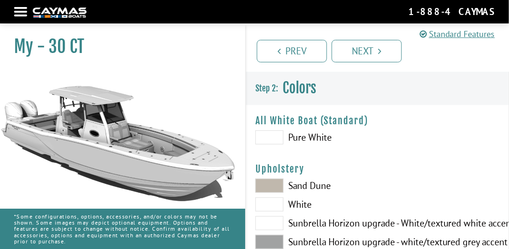
click at [14, 13] on div "Return to main site Find Dealer Get Brochure Contact Us 1-888-4CAYMAS" at bounding box center [254, 12] width 509 height 14
click at [17, 13] on nav "Return to main site Find Dealer Get Brochure Contact Us 1-888-4CAYMAS" at bounding box center [254, 12] width 481 height 14
click at [21, 13] on nav "Return to main site Find Dealer Get Brochure Contact Us 1-888-4CAYMAS" at bounding box center [254, 12] width 481 height 14
click at [21, 13] on div at bounding box center [20, 12] width 13 height 2
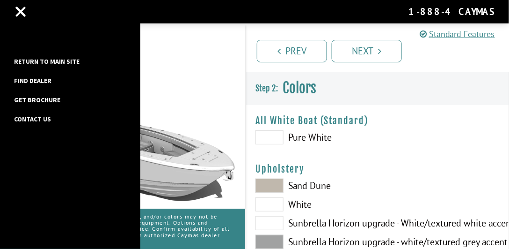
click at [44, 63] on link "Return to main site" at bounding box center [46, 61] width 75 height 12
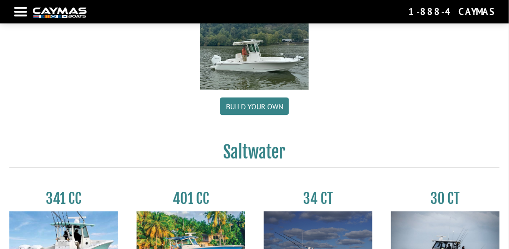
scroll to position [187, 0]
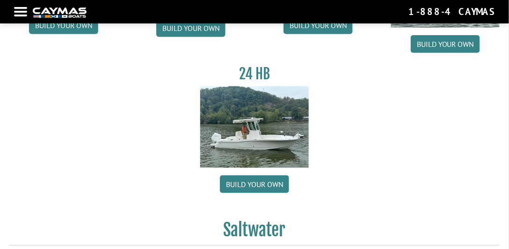
drag, startPoint x: 249, startPoint y: 182, endPoint x: 239, endPoint y: 172, distance: 13.9
click at [249, 182] on link "Build your own" at bounding box center [254, 184] width 69 height 18
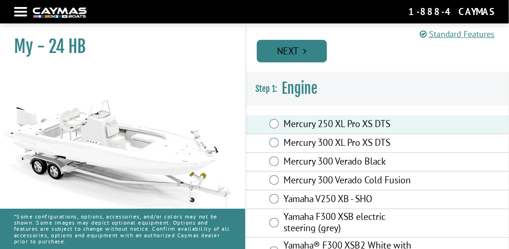
click at [280, 57] on link "Next" at bounding box center [292, 51] width 70 height 22
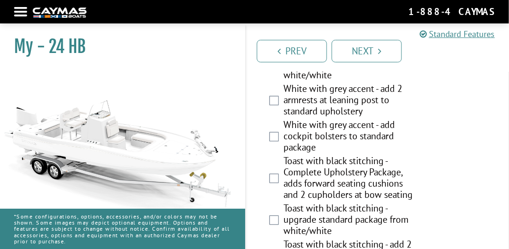
scroll to position [2186, 0]
click at [276, 193] on div "Toast with black stitching - Complete Upholstery Package, adds forward seating …" at bounding box center [377, 178] width 263 height 47
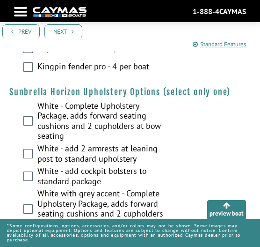
scroll to position [1972, 0]
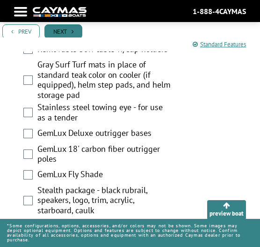
click at [60, 30] on link "Next" at bounding box center [63, 31] width 38 height 15
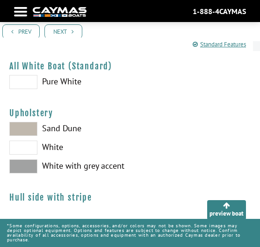
scroll to position [241, 0]
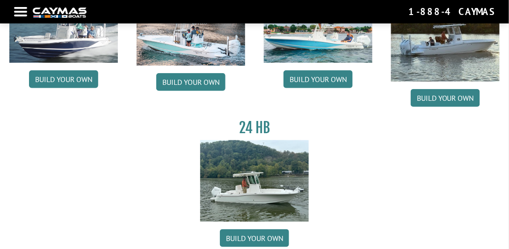
scroll to position [294, 0]
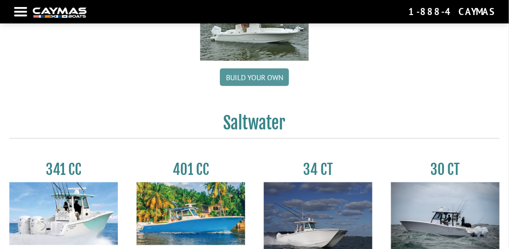
click at [253, 78] on link "Build your own" at bounding box center [254, 77] width 69 height 18
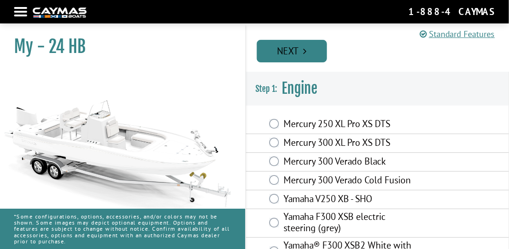
click at [288, 53] on link "Next" at bounding box center [292, 51] width 70 height 22
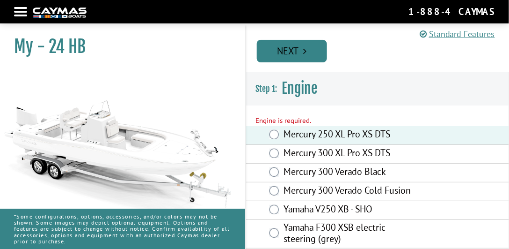
click at [296, 52] on link "Next" at bounding box center [292, 51] width 70 height 22
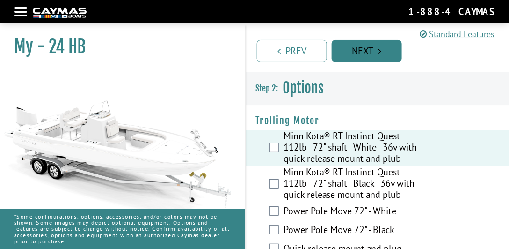
click at [352, 52] on link "Next" at bounding box center [367, 51] width 70 height 22
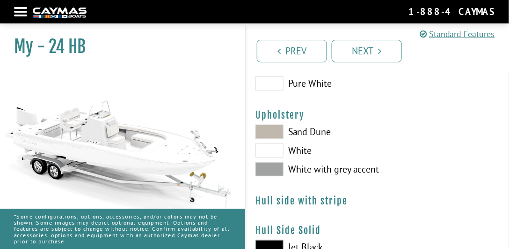
scroll to position [27, 0]
